Goal: Task Accomplishment & Management: Use online tool/utility

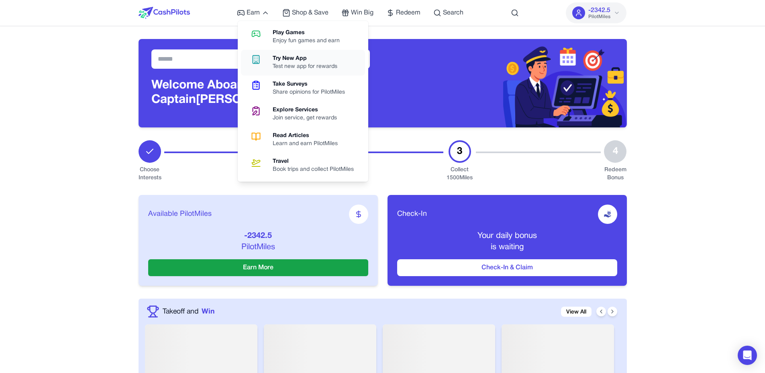
click at [261, 52] on link "Try New App Test new app for rewards" at bounding box center [303, 63] width 124 height 26
